Goal: Task Accomplishment & Management: Manage account settings

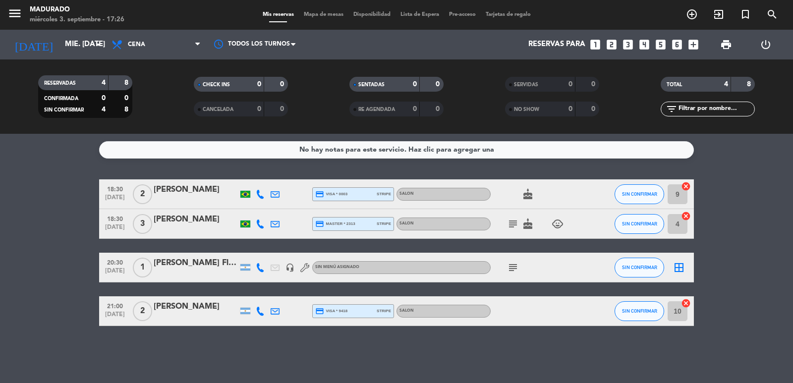
click at [688, 188] on icon "cancel" at bounding box center [686, 186] width 10 height 10
click at [688, 219] on icon "cancel" at bounding box center [686, 216] width 10 height 10
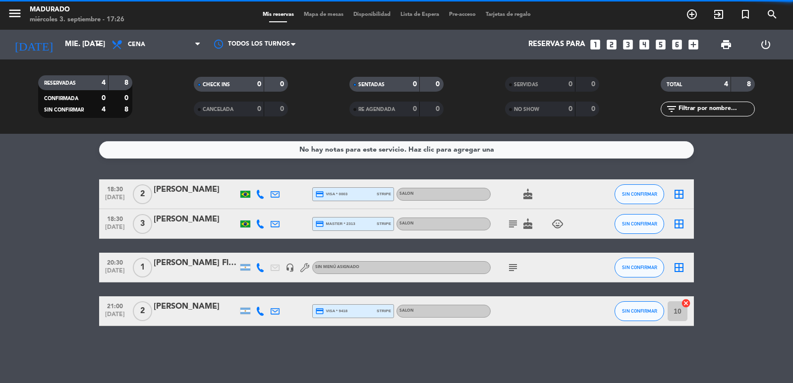
click at [688, 304] on icon "cancel" at bounding box center [686, 303] width 10 height 10
click at [674, 190] on icon "border_all" at bounding box center [679, 194] width 12 height 12
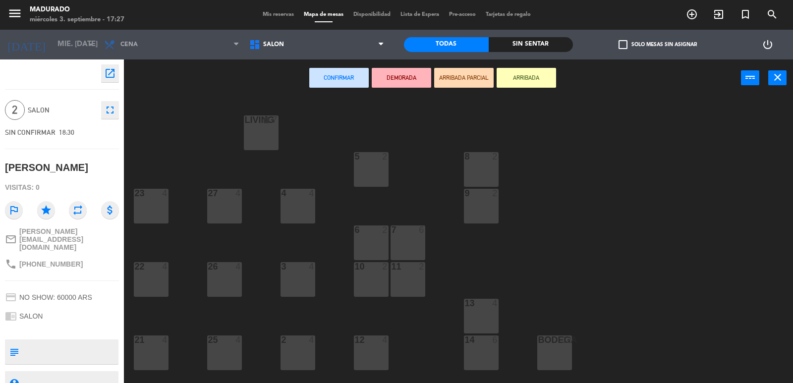
click at [467, 222] on div "9 2" at bounding box center [481, 206] width 35 height 35
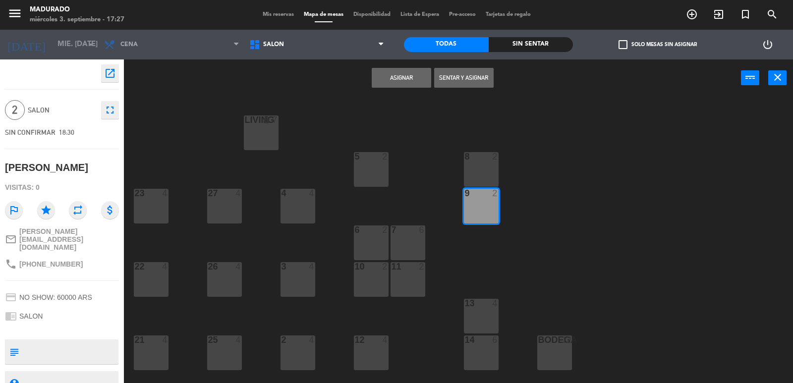
click at [425, 72] on button "Asignar" at bounding box center [401, 78] width 59 height 20
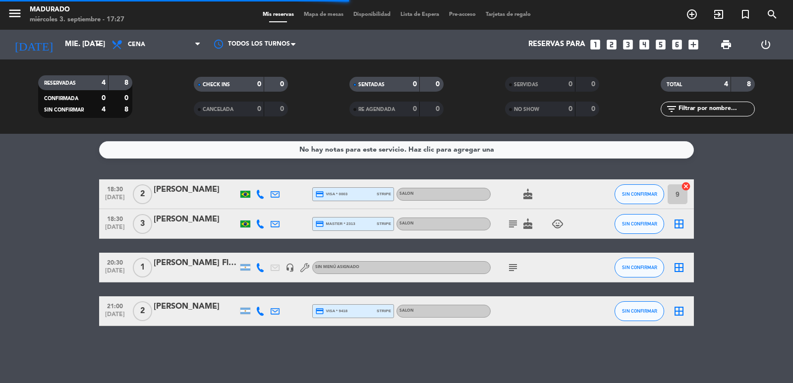
click at [682, 228] on icon "border_all" at bounding box center [679, 224] width 12 height 12
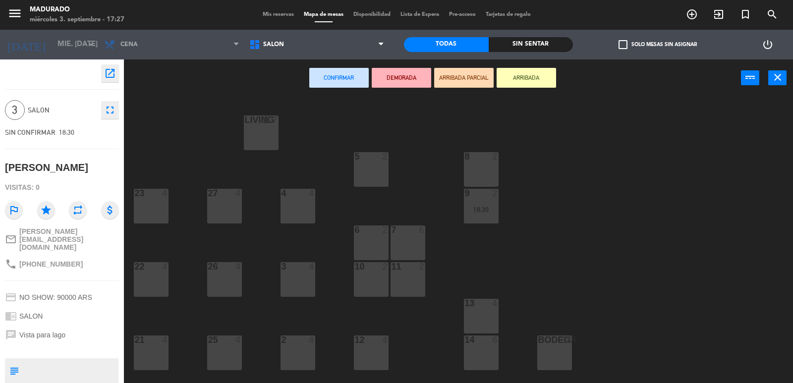
click at [296, 356] on div "2 4" at bounding box center [298, 353] width 35 height 35
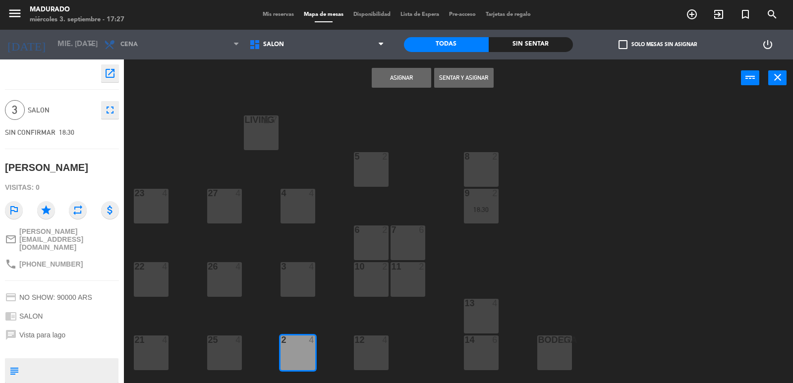
click at [412, 65] on div "Asignar Sentar y Asignar power_input close" at bounding box center [432, 78] width 617 height 38
click at [412, 71] on button "Asignar" at bounding box center [401, 78] width 59 height 20
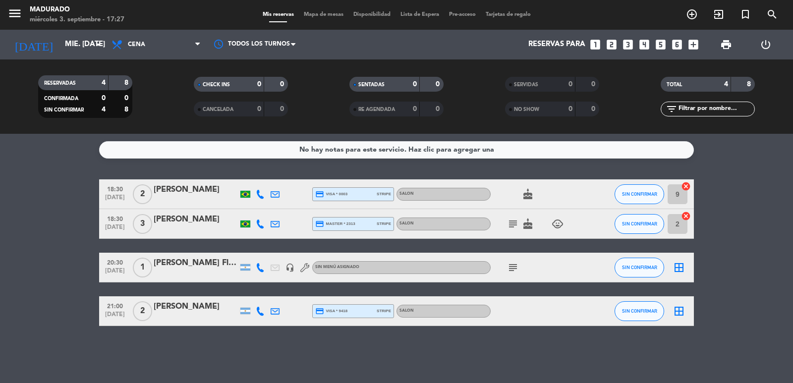
click at [684, 266] on icon "border_all" at bounding box center [679, 268] width 12 height 12
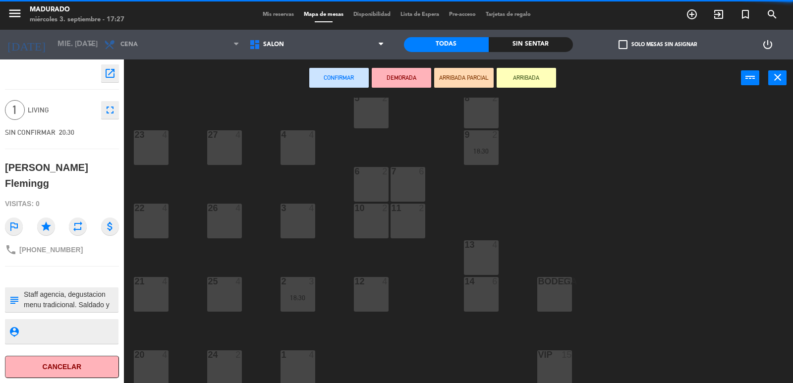
scroll to position [59, 0]
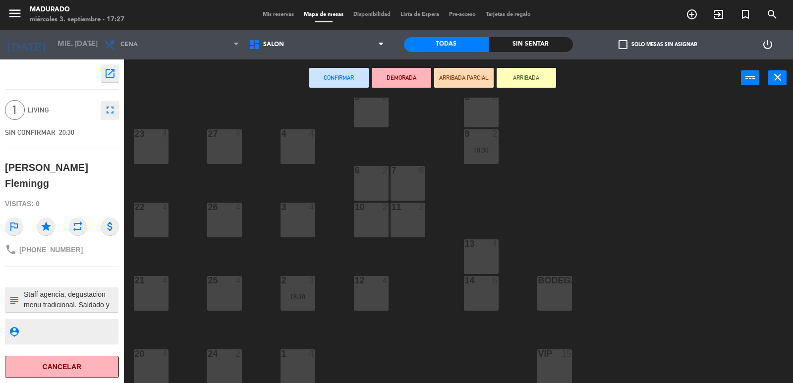
drag, startPoint x: 301, startPoint y: 360, endPoint x: 351, endPoint y: 276, distance: 98.0
click at [302, 360] on div "1 4" at bounding box center [298, 367] width 35 height 35
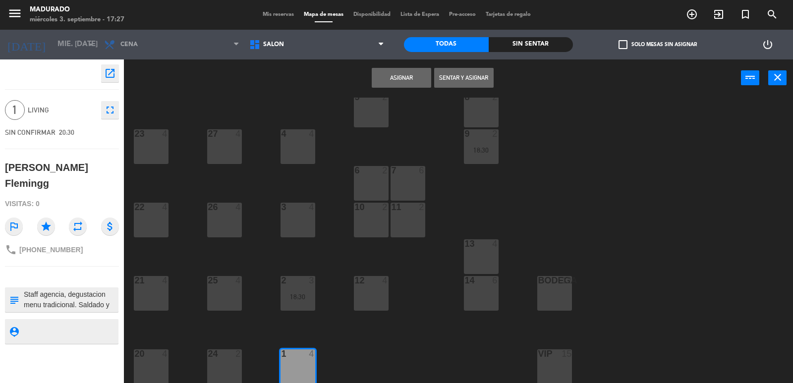
click at [393, 72] on button "Asignar" at bounding box center [401, 78] width 59 height 20
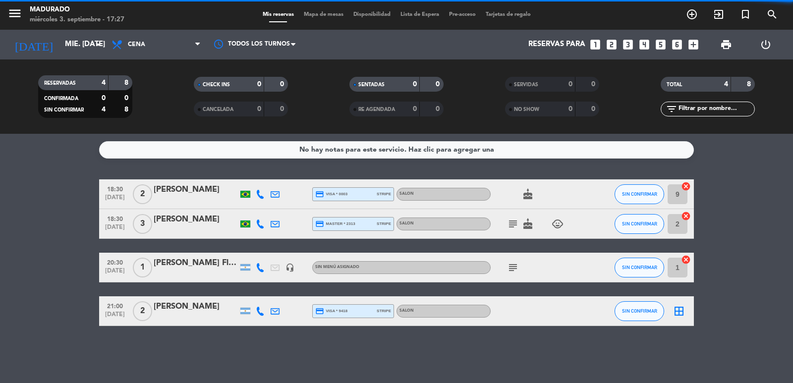
click at [678, 316] on icon "border_all" at bounding box center [679, 311] width 12 height 12
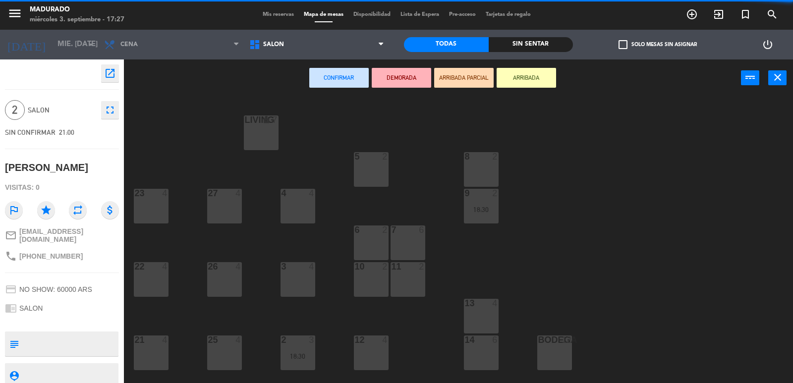
click at [406, 287] on div "11 2" at bounding box center [408, 279] width 35 height 35
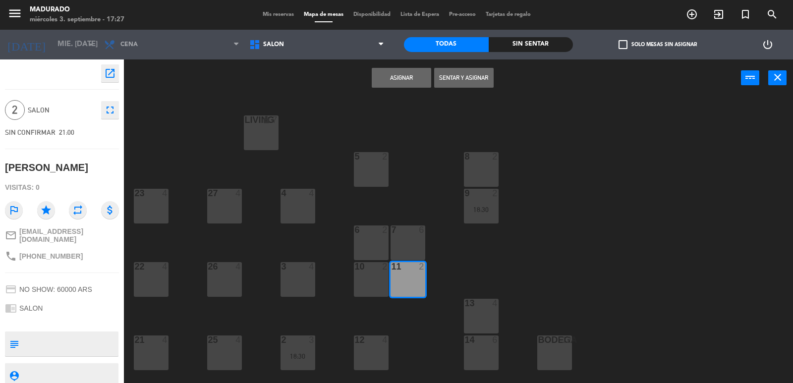
click at [394, 78] on button "Asignar" at bounding box center [401, 78] width 59 height 20
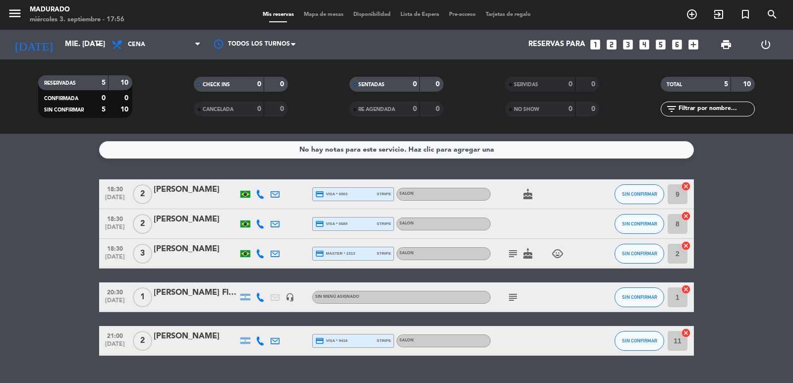
click at [608, 45] on icon "looks_two" at bounding box center [611, 44] width 13 height 13
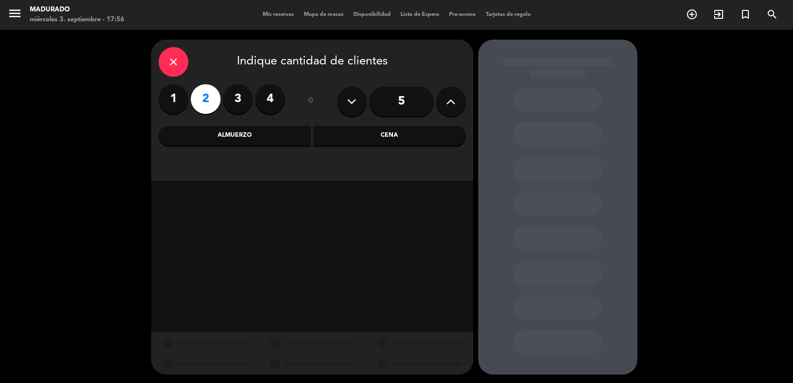
click at [394, 137] on div "Cena" at bounding box center [389, 136] width 153 height 20
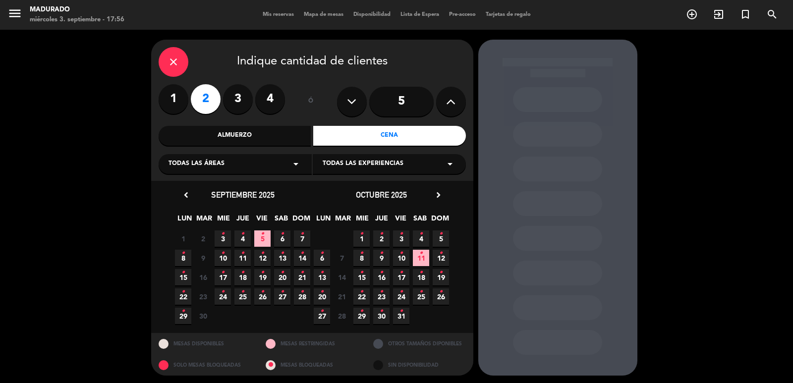
click at [225, 239] on span "3 •" at bounding box center [223, 239] width 16 height 16
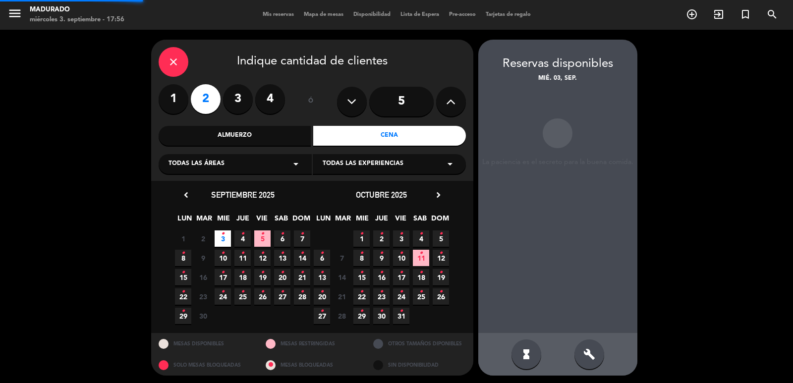
scroll to position [2, 0]
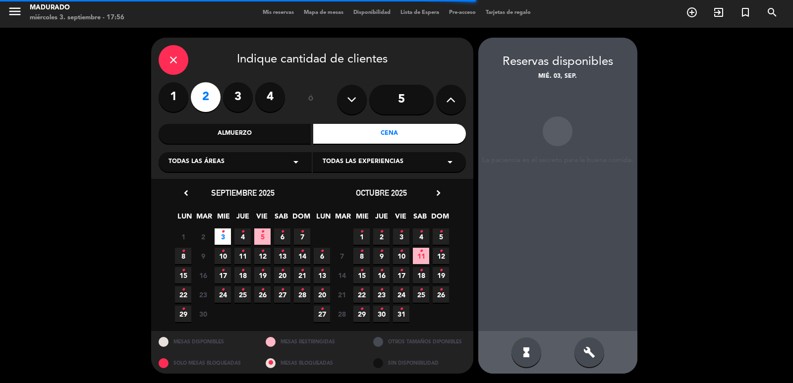
click at [594, 370] on div "hourglass_full build" at bounding box center [557, 352] width 159 height 43
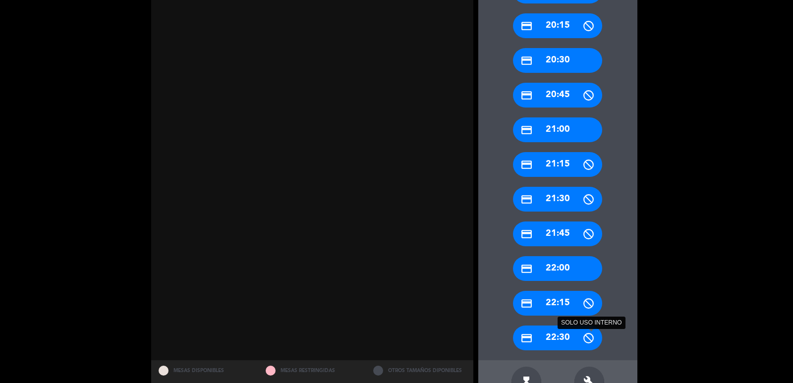
scroll to position [476, 0]
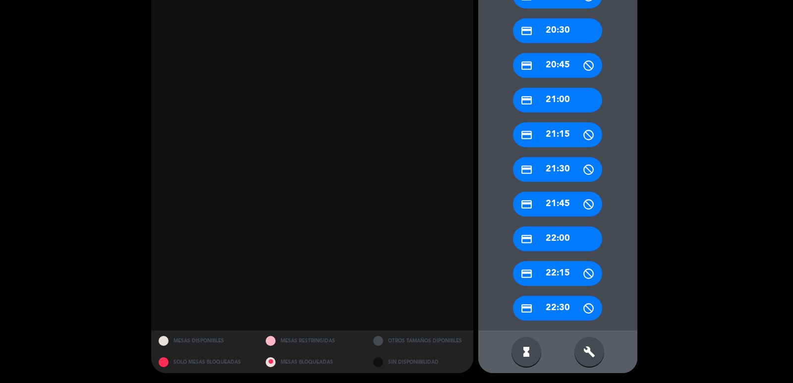
click at [597, 349] on div "build" at bounding box center [590, 352] width 30 height 30
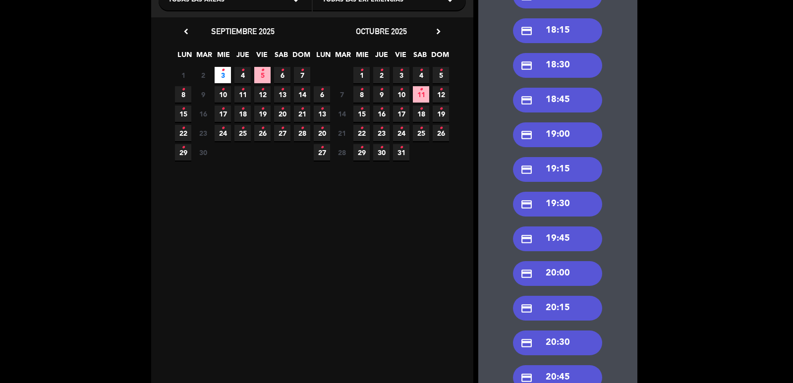
scroll to position [129, 0]
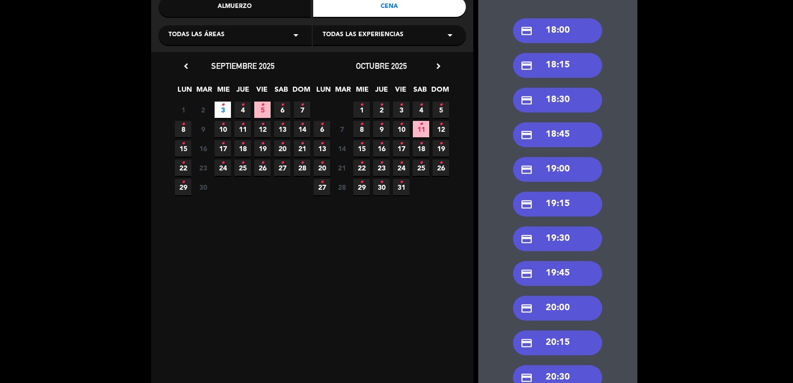
click at [575, 169] on div "credit_card 19:00" at bounding box center [557, 169] width 89 height 25
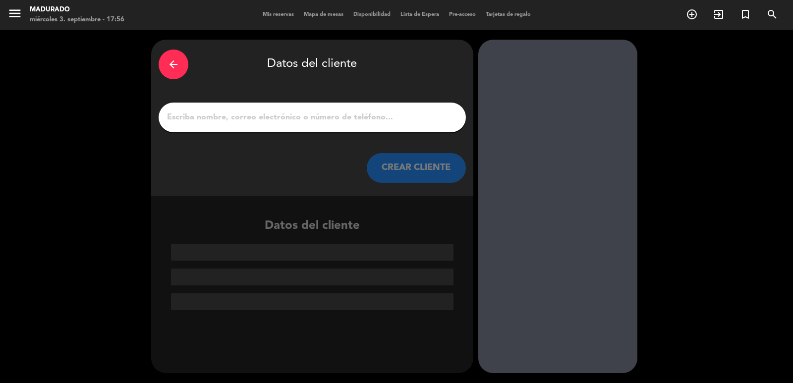
scroll to position [0, 0]
click at [258, 115] on input "1" at bounding box center [312, 118] width 293 height 14
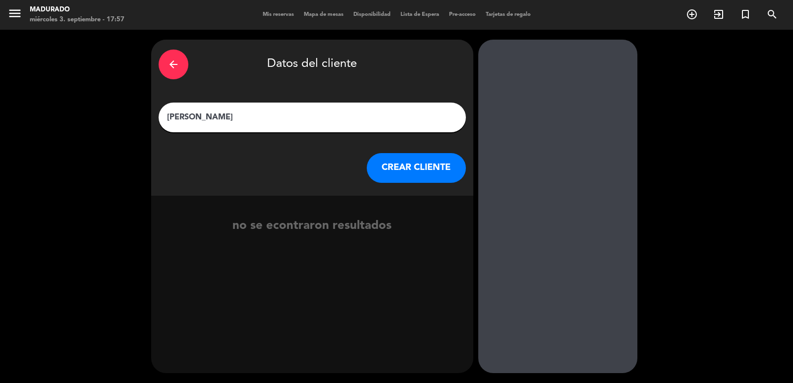
type input "[PERSON_NAME]"
click at [416, 173] on button "CREAR CLIENTE" at bounding box center [416, 168] width 99 height 30
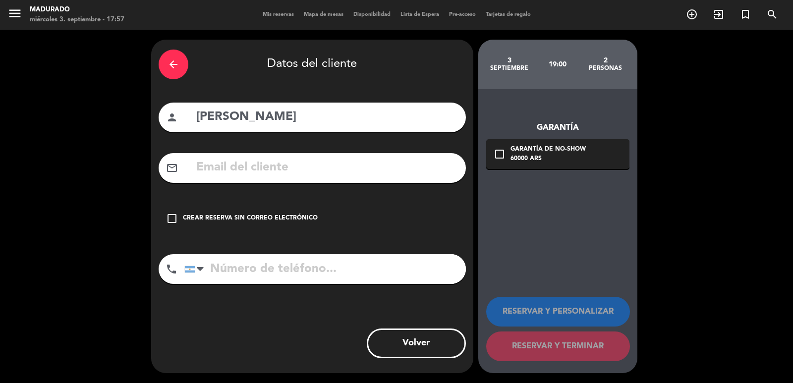
click at [318, 167] on input "text" at bounding box center [326, 168] width 263 height 20
paste input "[PERSON_NAME][EMAIL_ADDRESS][DOMAIN_NAME]"
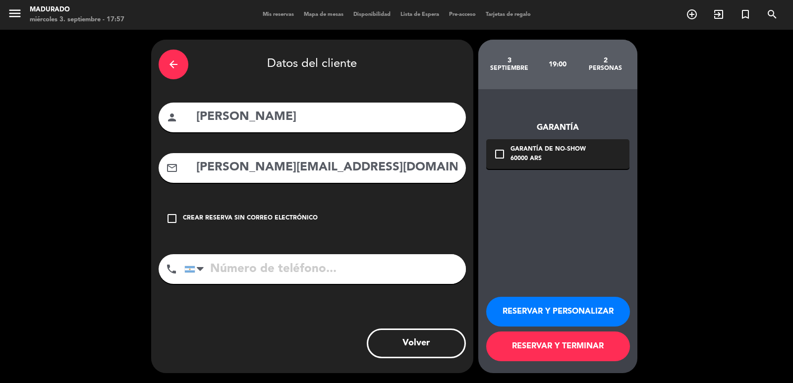
type input "[PERSON_NAME][EMAIL_ADDRESS][DOMAIN_NAME]"
click at [559, 156] on div "60000 ARS" at bounding box center [548, 159] width 75 height 10
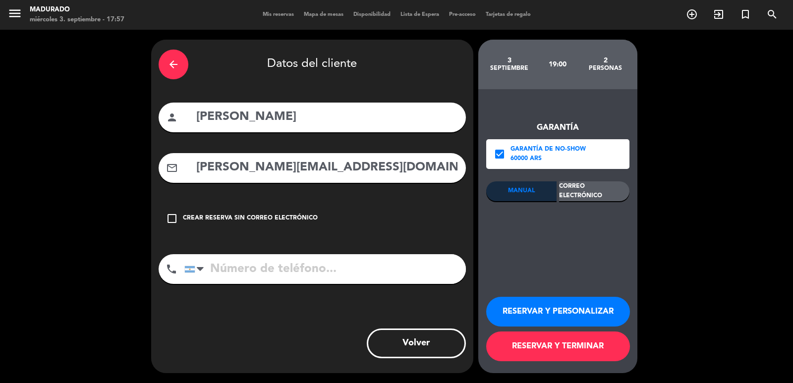
click at [599, 195] on div "Correo Electrónico" at bounding box center [594, 191] width 70 height 20
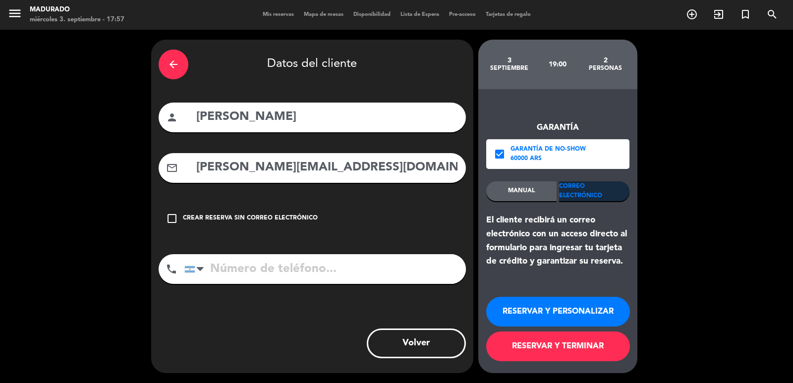
click at [253, 274] on input "tel" at bounding box center [325, 269] width 282 height 30
paste input "[PHONE_NUMBER]"
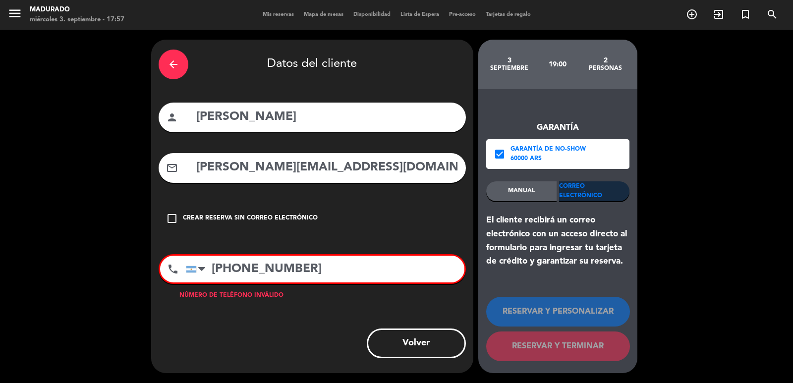
click at [214, 271] on input "[PHONE_NUMBER]" at bounding box center [325, 269] width 279 height 27
type input "[PHONE_NUMBER]"
drag, startPoint x: 366, startPoint y: 271, endPoint x: 200, endPoint y: 287, distance: 167.4
click at [134, 273] on div "arrow_back Datos del cliente person [PERSON_NAME] mail_outline [PERSON_NAME][EM…" at bounding box center [396, 207] width 793 height 354
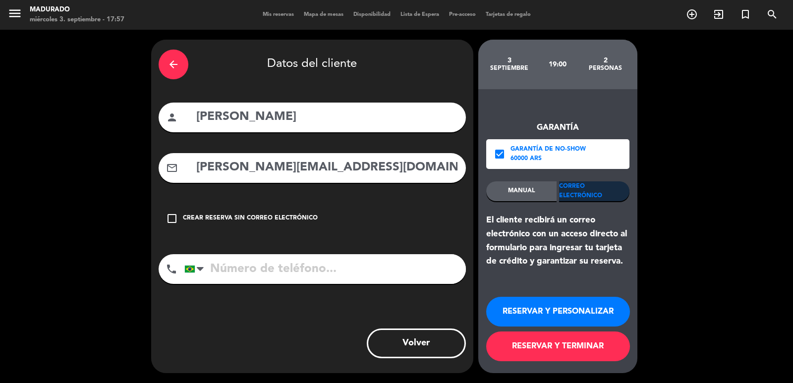
click at [599, 349] on button "RESERVAR Y TERMINAR" at bounding box center [558, 347] width 144 height 30
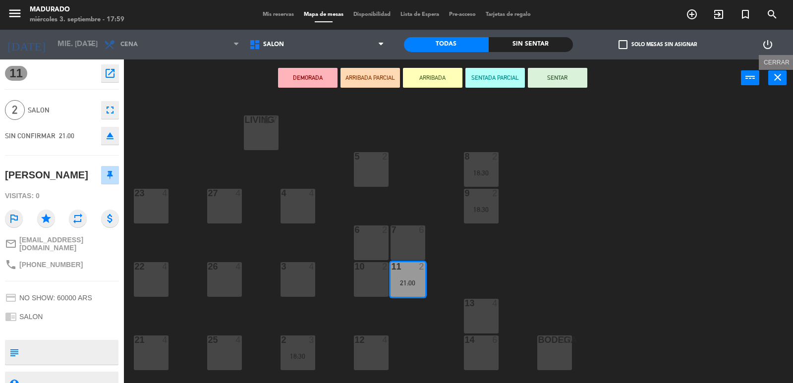
click at [772, 77] on icon "close" at bounding box center [778, 77] width 12 height 12
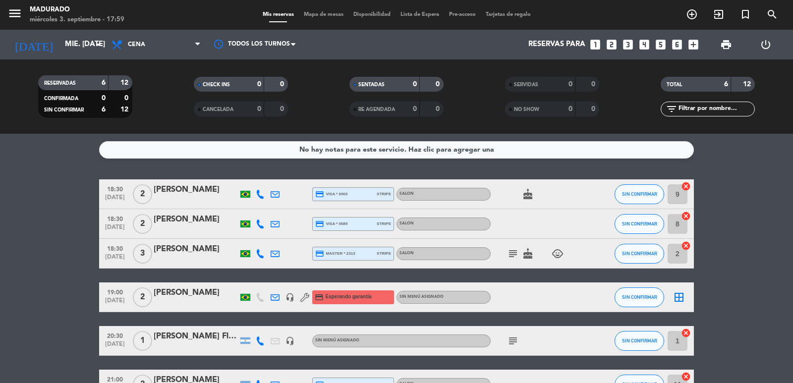
click at [687, 217] on icon "cancel" at bounding box center [686, 216] width 10 height 10
click at [678, 220] on icon "border_all" at bounding box center [679, 224] width 12 height 12
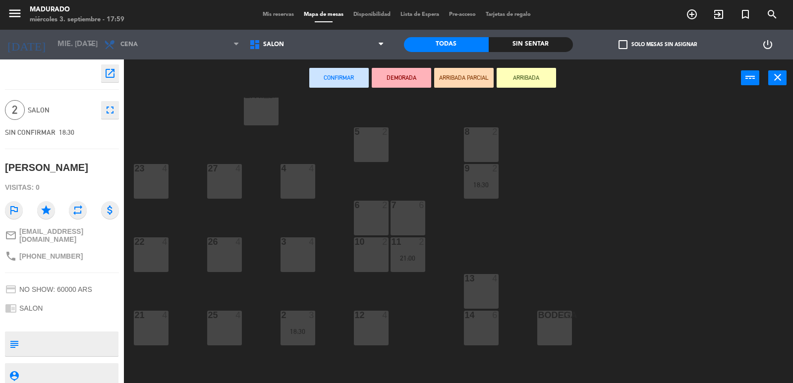
scroll to position [50, 0]
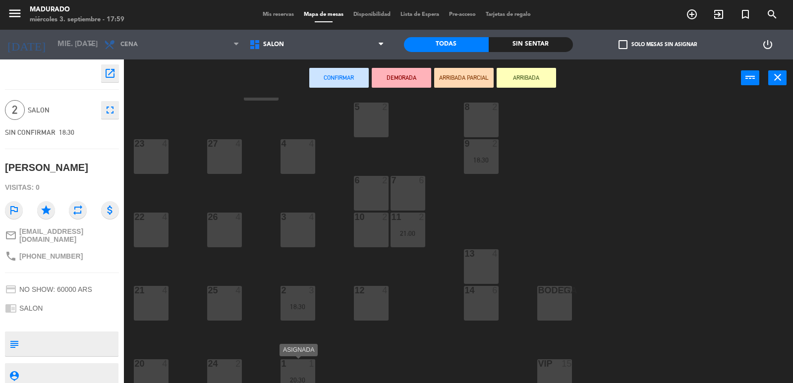
click at [308, 375] on div "1 1 20:30" at bounding box center [298, 376] width 35 height 35
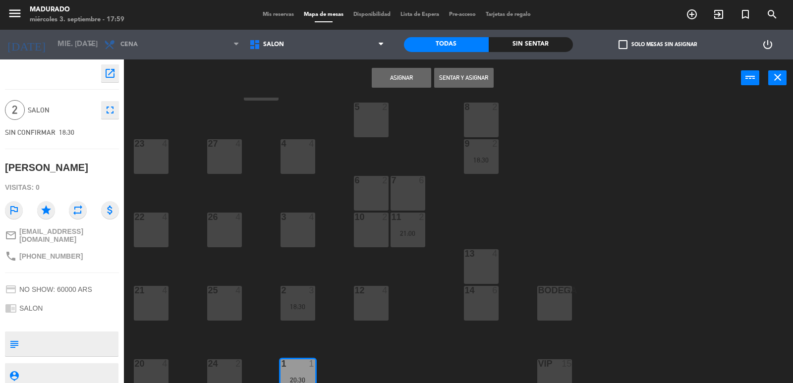
click at [416, 83] on button "Asignar" at bounding box center [401, 78] width 59 height 20
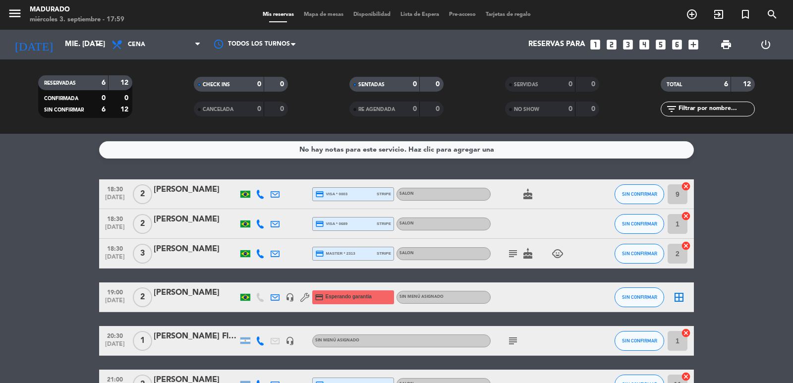
click at [680, 295] on icon "border_all" at bounding box center [679, 298] width 12 height 12
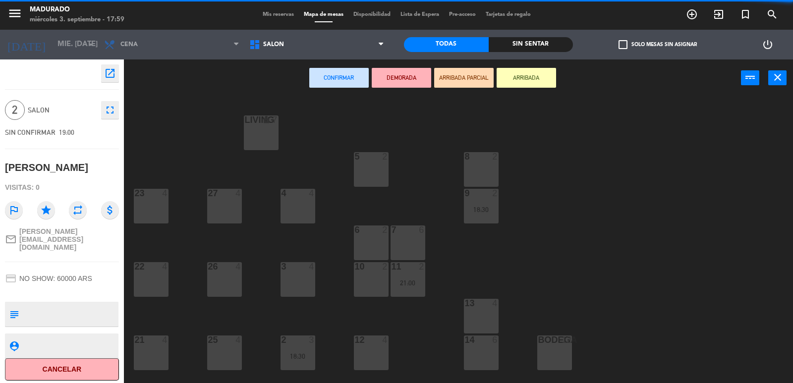
click at [481, 342] on div at bounding box center [481, 340] width 16 height 9
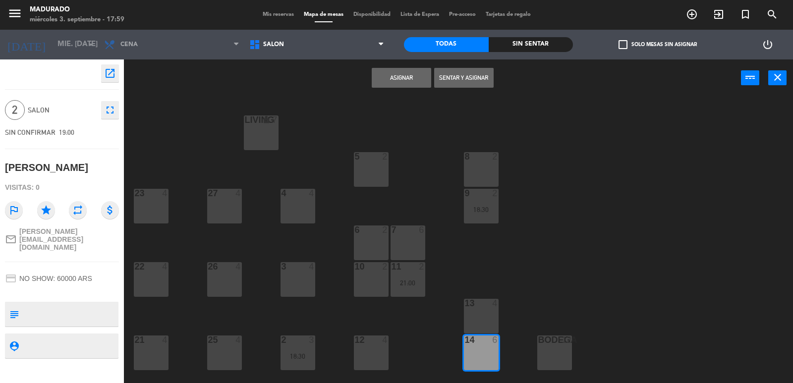
click at [411, 76] on button "Asignar" at bounding box center [401, 78] width 59 height 20
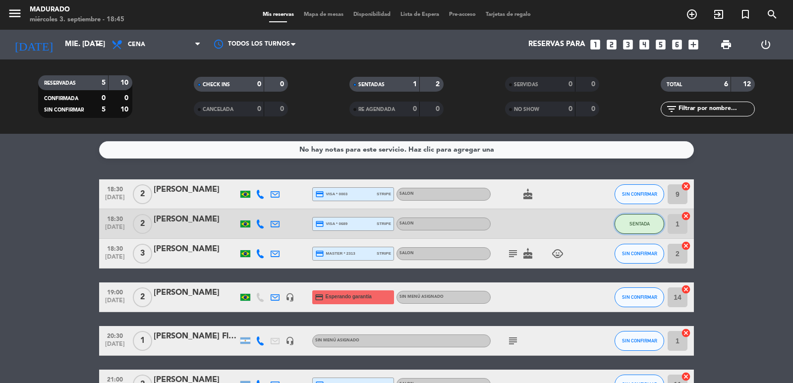
click at [650, 229] on button "SENTADA" at bounding box center [640, 224] width 50 height 20
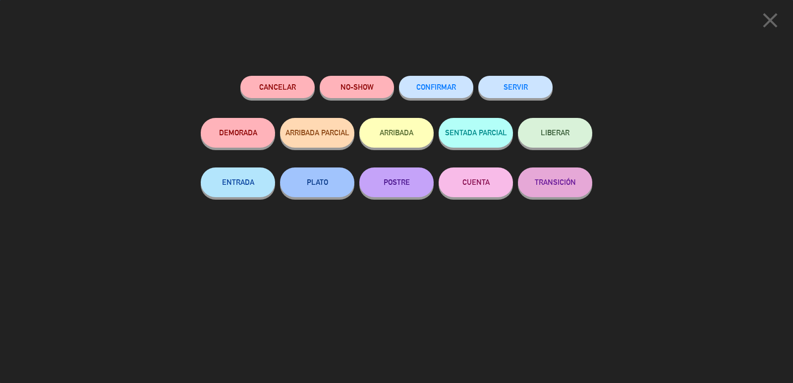
click at [536, 86] on button "SERVIR" at bounding box center [515, 87] width 74 height 22
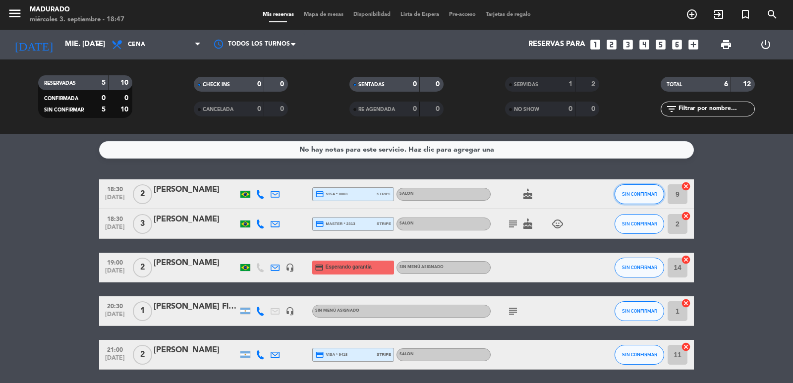
click at [641, 197] on button "SIN CONFIRMAR" at bounding box center [640, 194] width 50 height 20
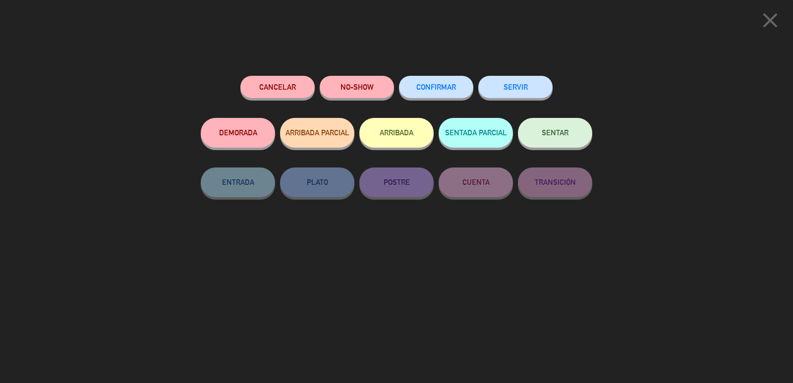
click at [532, 87] on button "SERVIR" at bounding box center [515, 87] width 74 height 22
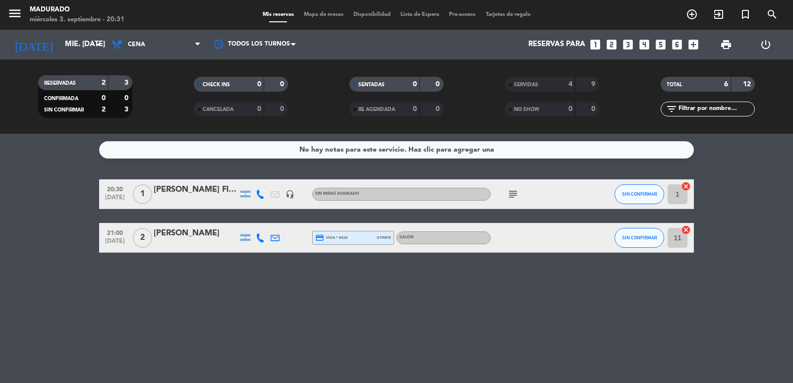
click at [687, 235] on input "11" at bounding box center [678, 238] width 20 height 20
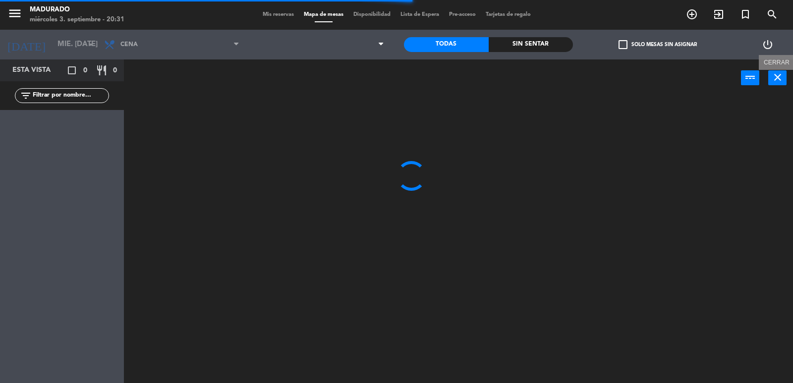
click at [773, 72] on icon "close" at bounding box center [778, 77] width 12 height 12
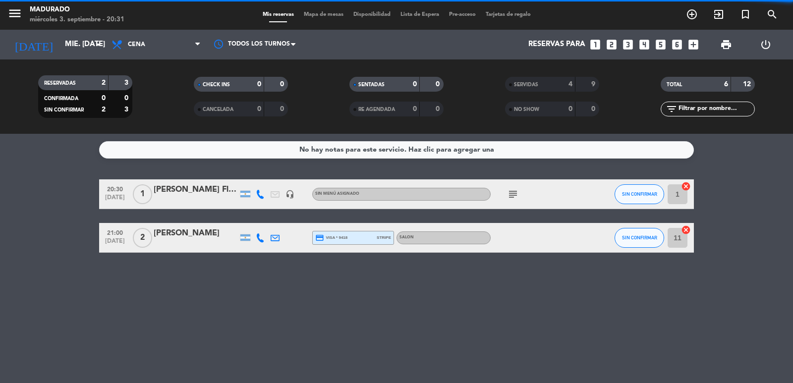
click at [686, 228] on icon "cancel" at bounding box center [686, 230] width 10 height 10
click at [685, 189] on icon "cancel" at bounding box center [686, 186] width 10 height 10
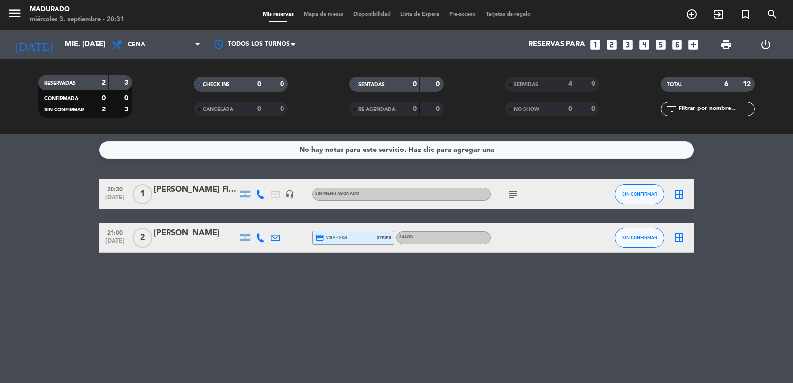
click at [679, 199] on icon "border_all" at bounding box center [679, 194] width 12 height 12
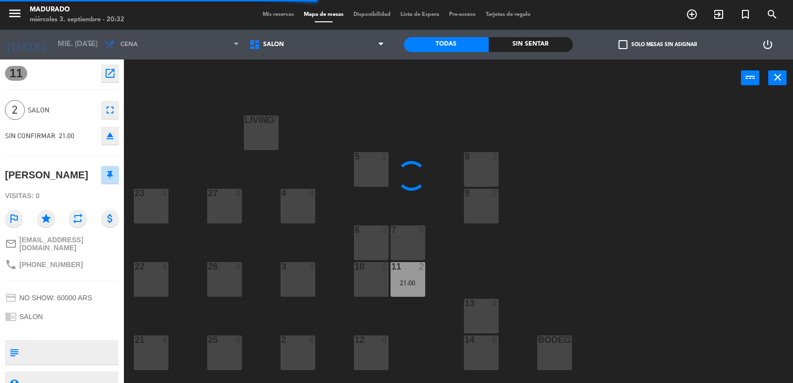
type textarea "Staff agencia, degustacion menu tradicional. Saldado y Facturado."
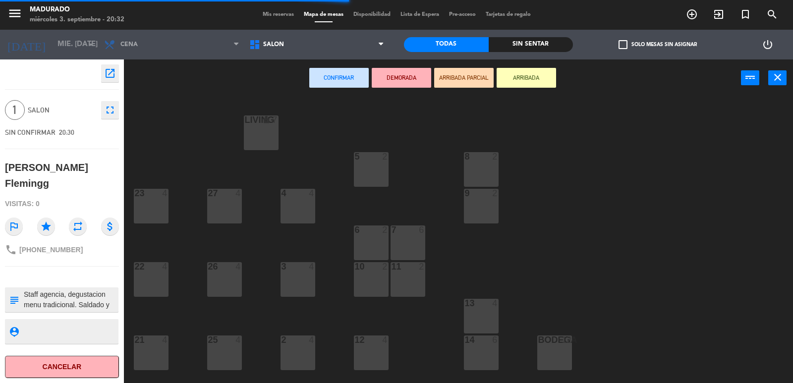
click at [410, 283] on div "11 2" at bounding box center [408, 279] width 35 height 35
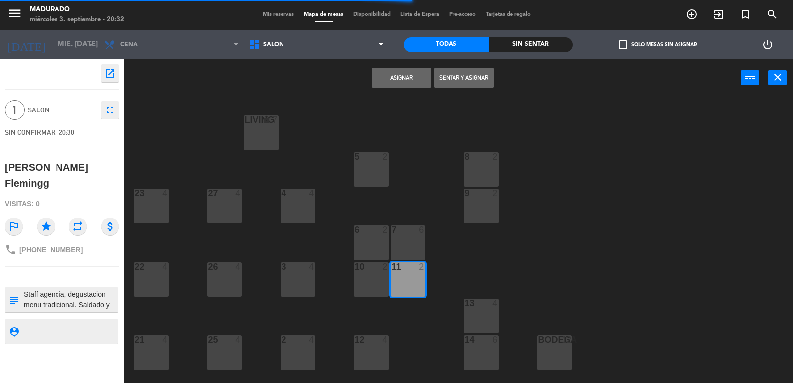
click at [416, 79] on button "Asignar" at bounding box center [401, 78] width 59 height 20
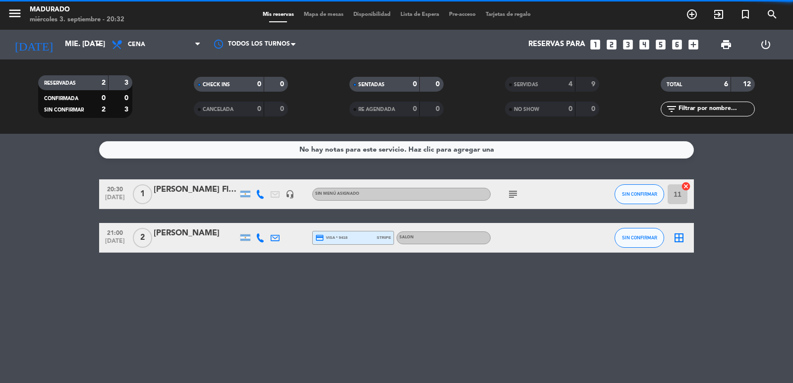
click at [683, 239] on icon "border_all" at bounding box center [679, 238] width 12 height 12
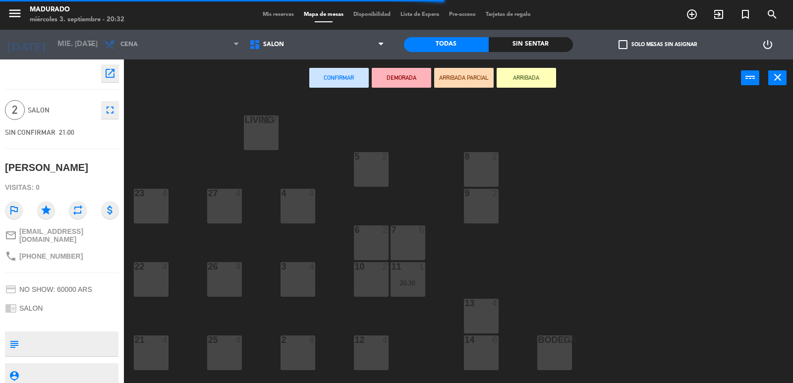
click at [297, 225] on div "LIVING lock 7 5 2 8 2 23 4 27 4 9 2 4 4 6 2 7 6 22 4 26 4 10 2 11 1 20:30 3 4 1…" at bounding box center [462, 241] width 661 height 287
click at [295, 219] on div "4 4" at bounding box center [298, 206] width 35 height 35
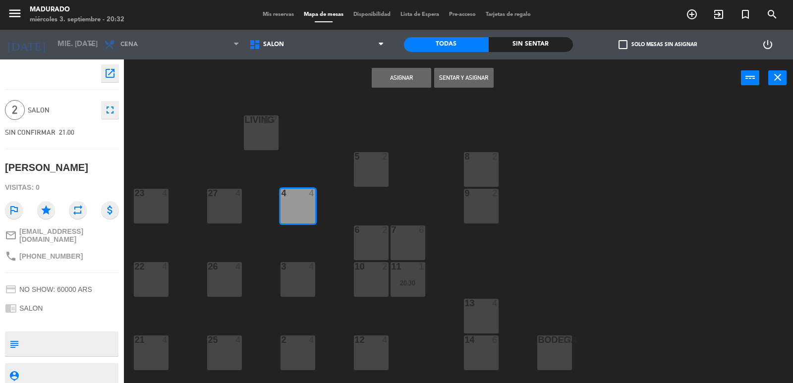
click at [403, 83] on button "Asignar" at bounding box center [401, 78] width 59 height 20
